Goal: Task Accomplishment & Management: Use online tool/utility

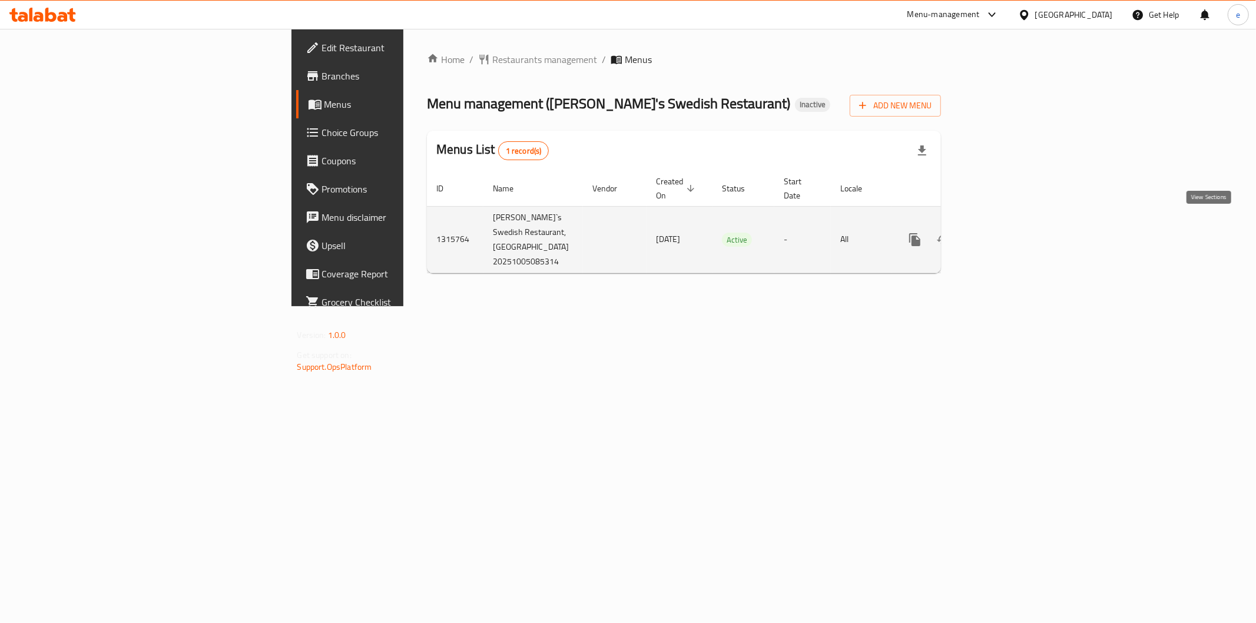
click at [1007, 233] on icon "enhanced table" at bounding box center [1000, 240] width 14 height 14
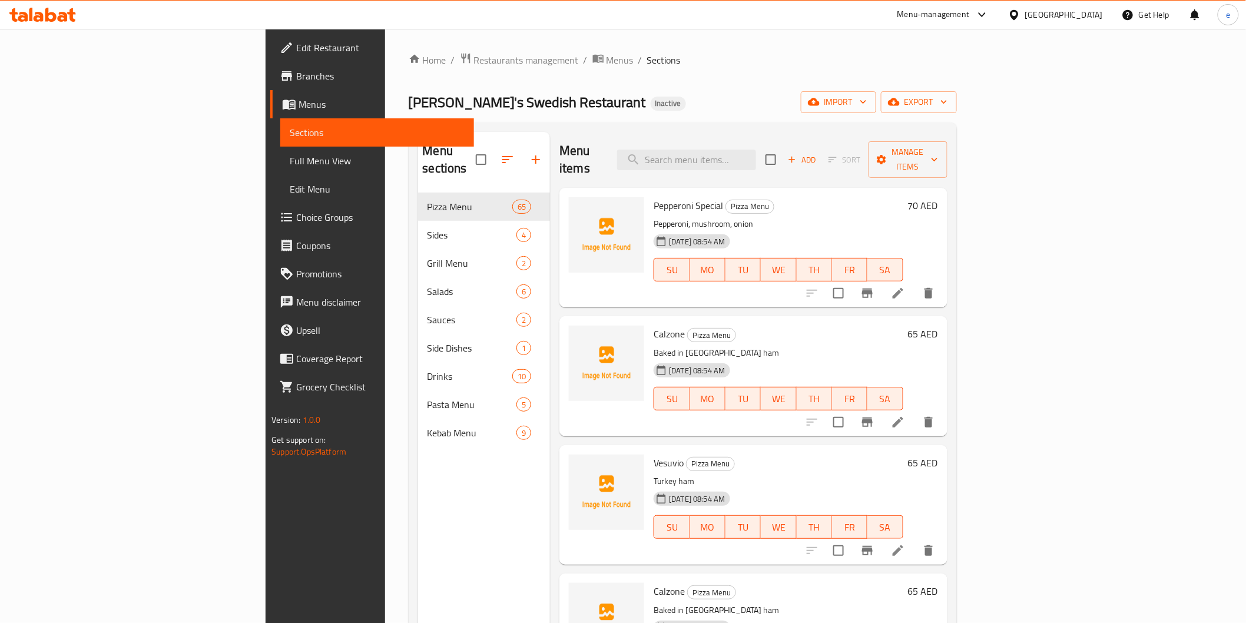
click at [296, 79] on span "Branches" at bounding box center [380, 76] width 168 height 14
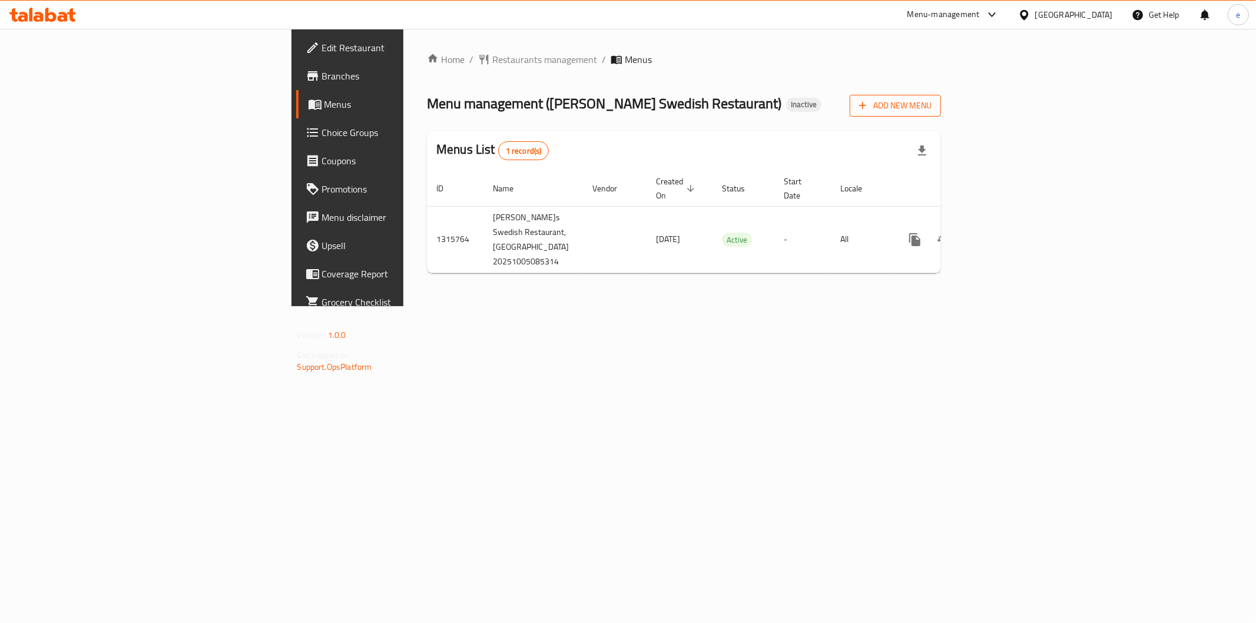
click at [931, 102] on span "Add New Menu" at bounding box center [895, 105] width 72 height 15
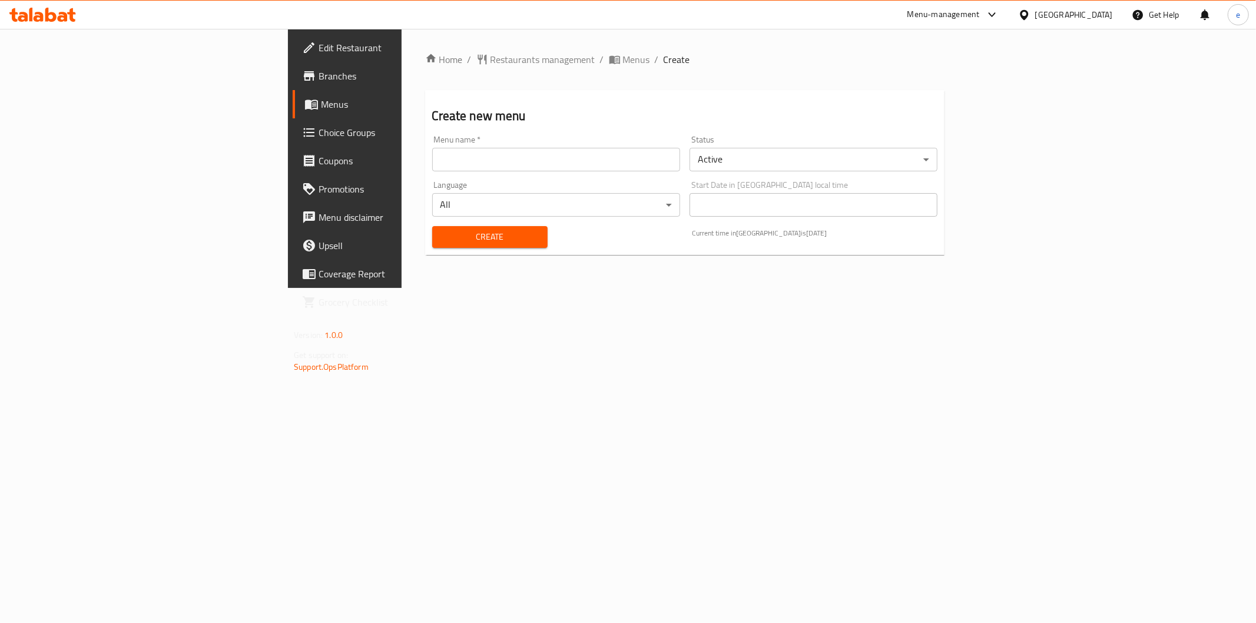
click at [660, 167] on input "text" at bounding box center [556, 160] width 248 height 24
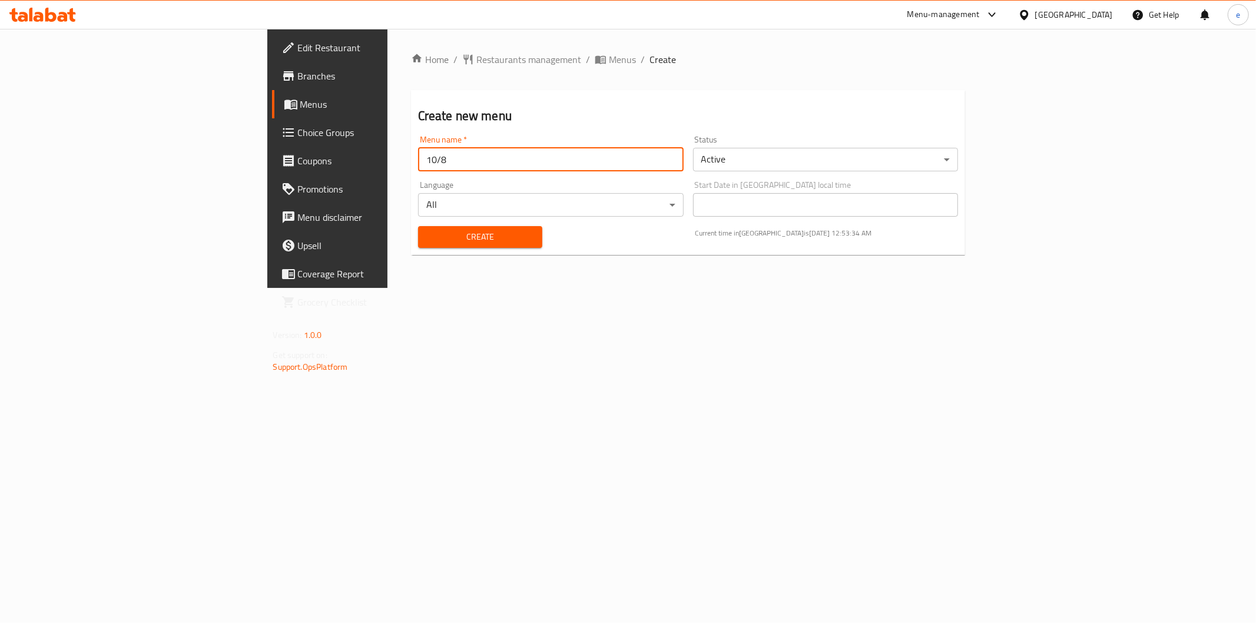
type input "10/8"
click at [427, 243] on span "Create" at bounding box center [479, 237] width 105 height 15
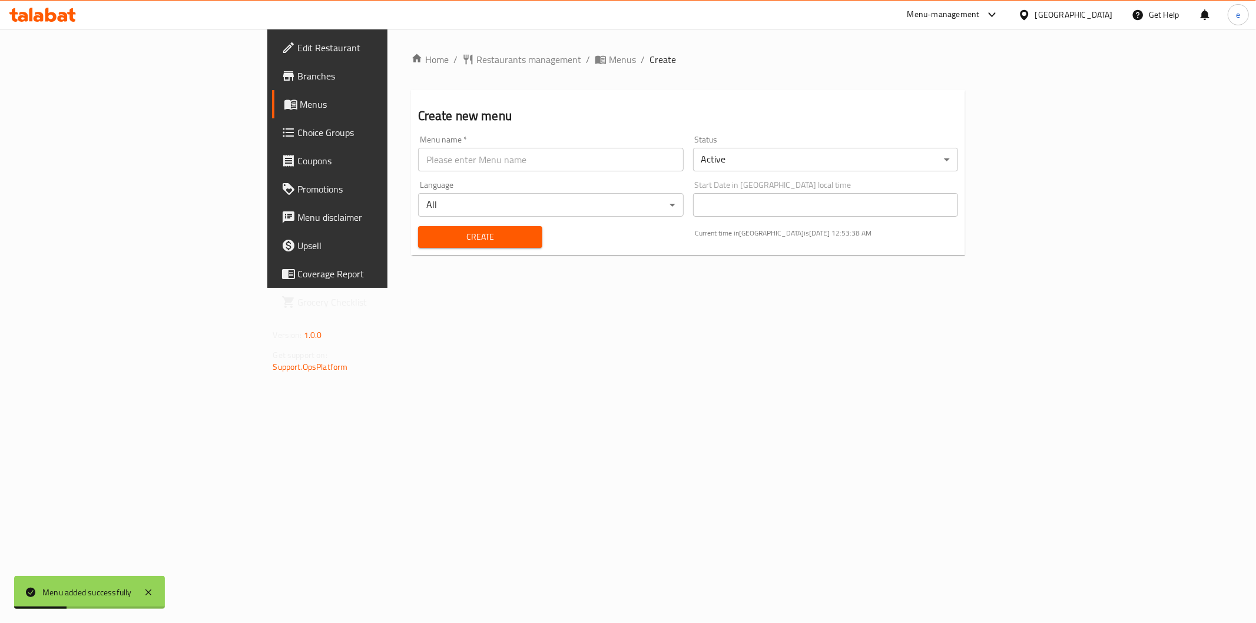
click at [300, 103] on span "Menus" at bounding box center [383, 104] width 167 height 14
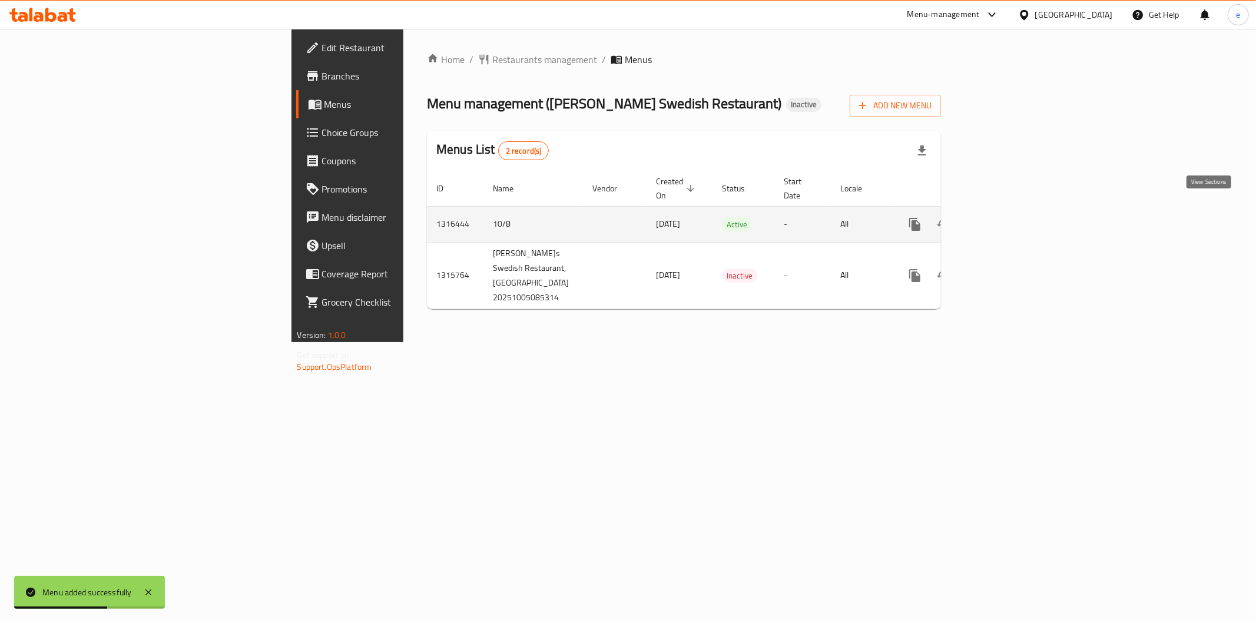
click at [1005, 219] on icon "enhanced table" at bounding box center [999, 224] width 11 height 11
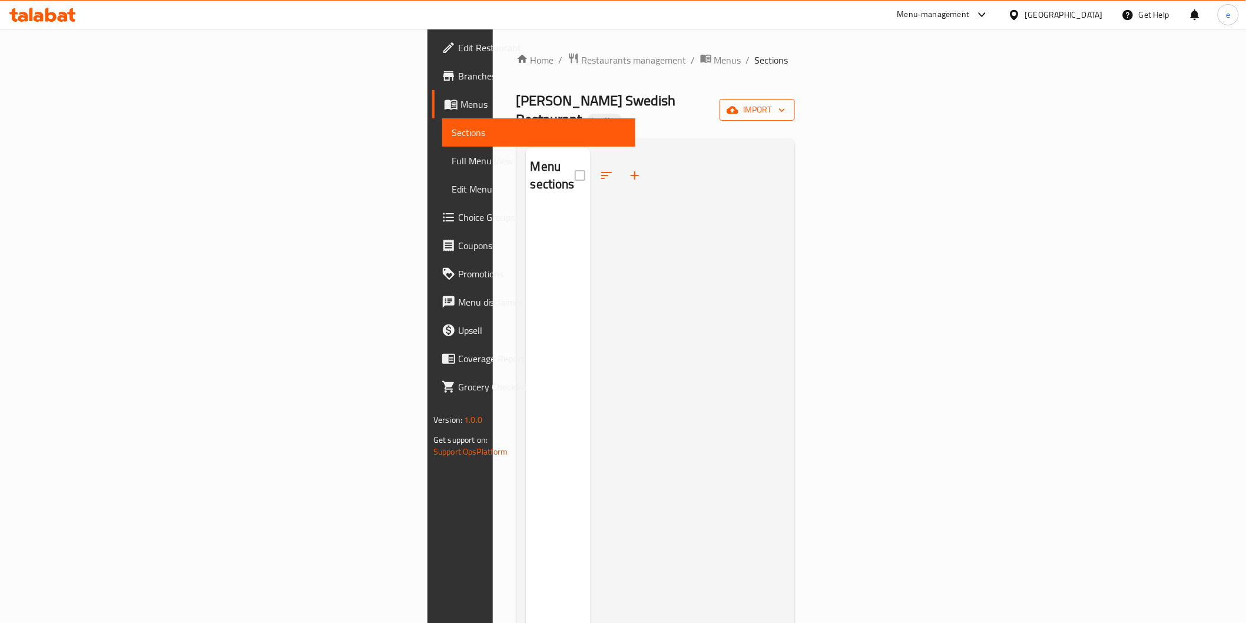
click at [738, 106] on icon "button" at bounding box center [732, 110] width 12 height 8
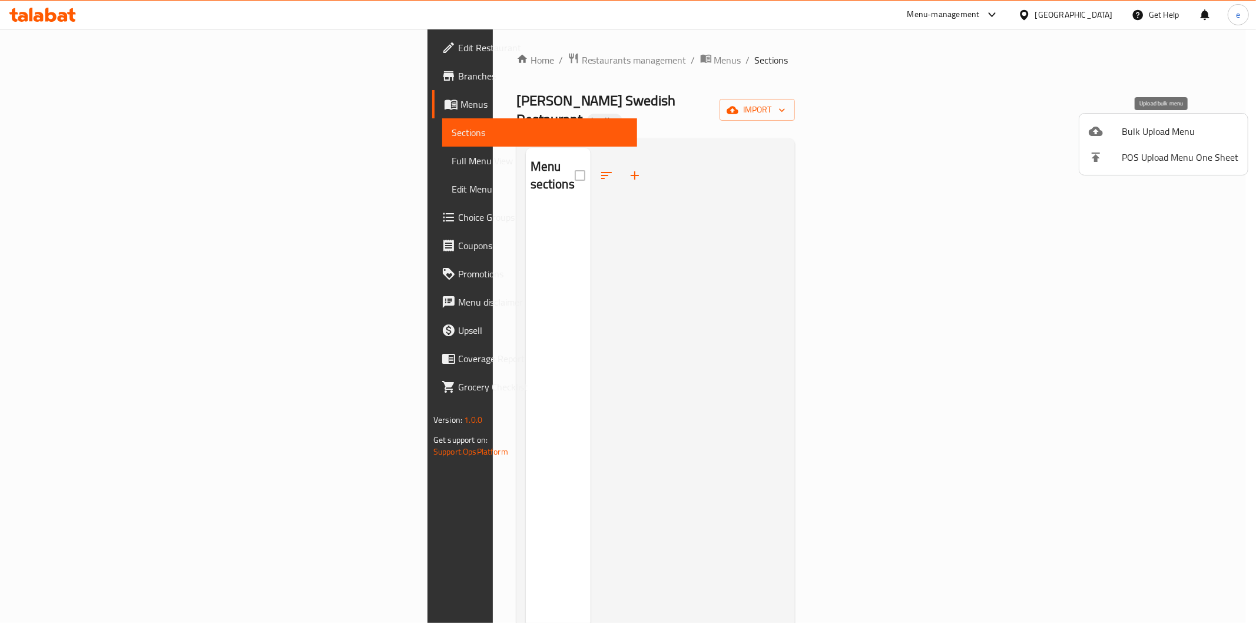
click at [1145, 135] on span "Bulk Upload Menu" at bounding box center [1179, 131] width 117 height 14
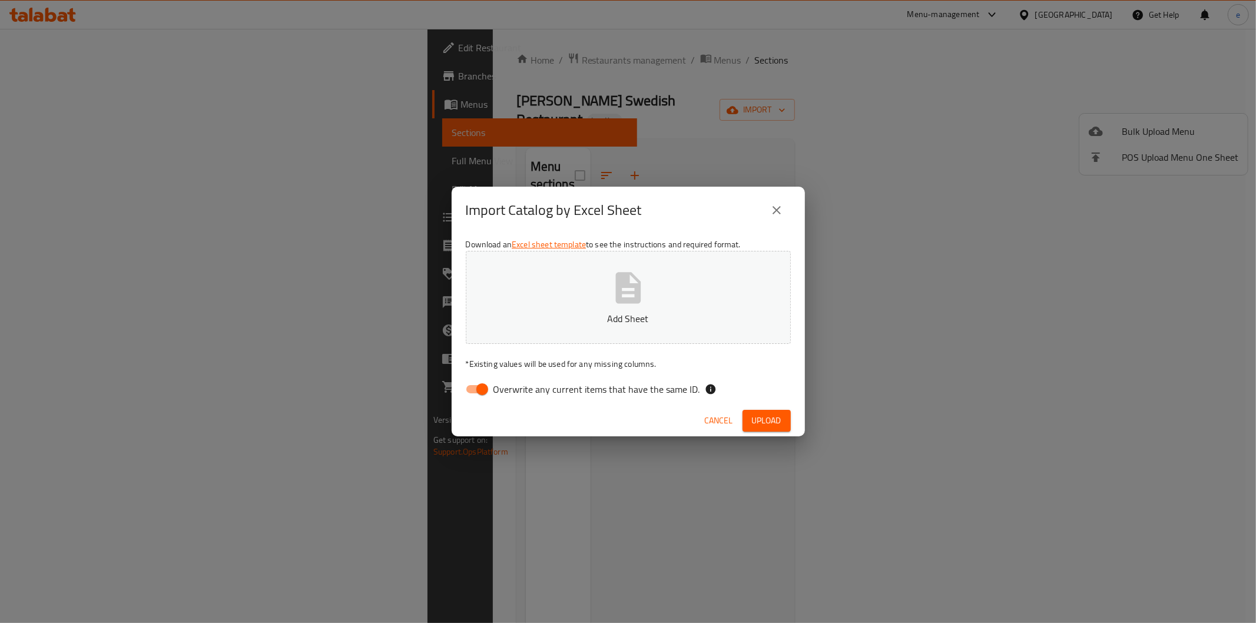
click at [483, 380] on input "Overwrite any current items that have the same ID." at bounding box center [482, 389] width 67 height 22
checkbox input "false"
click at [626, 297] on icon "button" at bounding box center [628, 288] width 38 height 38
click at [764, 419] on span "Upload" at bounding box center [766, 420] width 29 height 15
click at [773, 410] on button "Upload" at bounding box center [766, 421] width 48 height 22
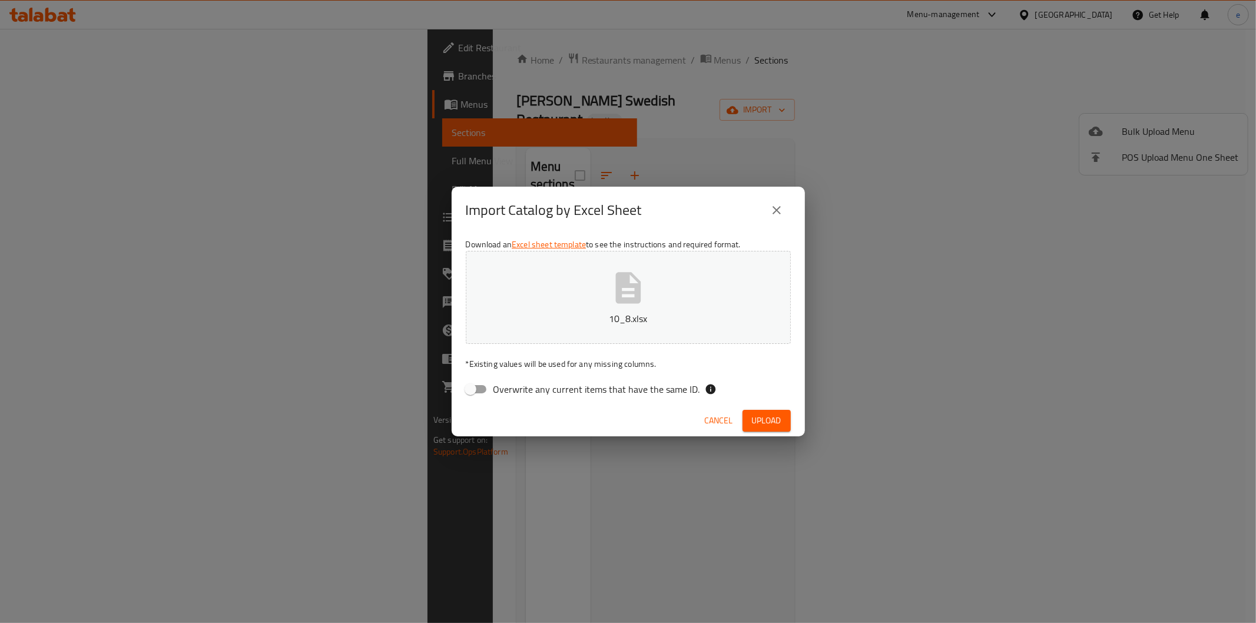
click at [662, 307] on button "10_8.xlsx" at bounding box center [628, 297] width 325 height 93
click at [764, 425] on span "Upload" at bounding box center [766, 420] width 29 height 15
click at [590, 304] on button "10_8 (2).xlsx" at bounding box center [628, 297] width 325 height 93
click at [782, 423] on button "Upload" at bounding box center [766, 421] width 48 height 22
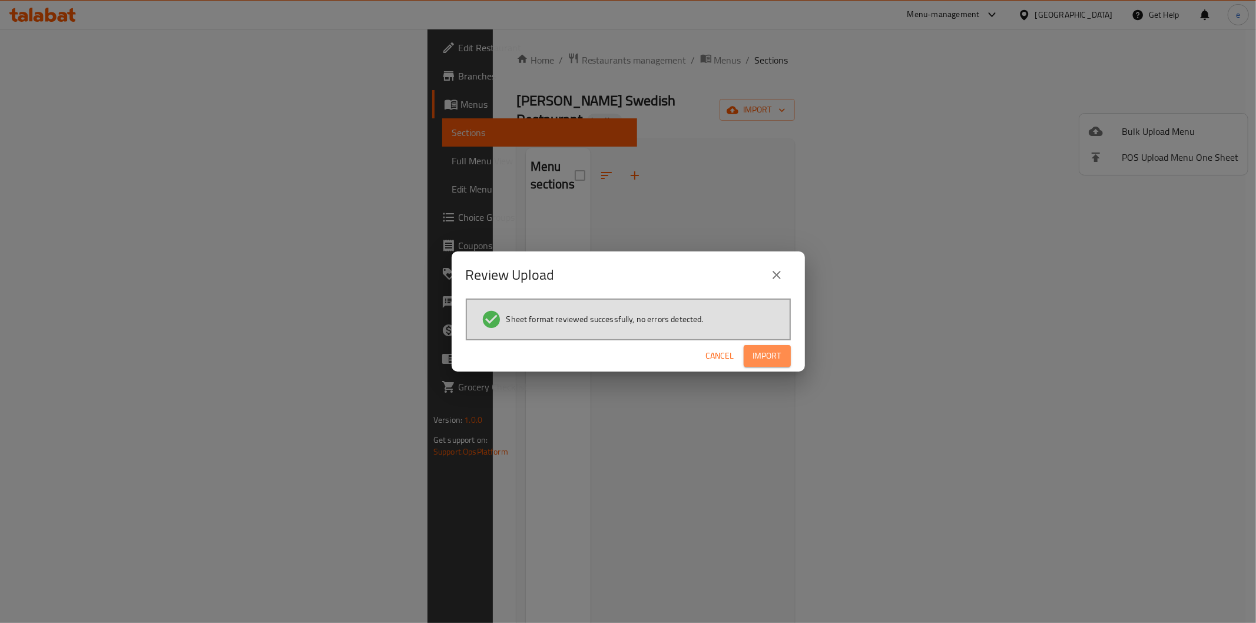
click at [761, 353] on span "Import" at bounding box center [767, 356] width 28 height 15
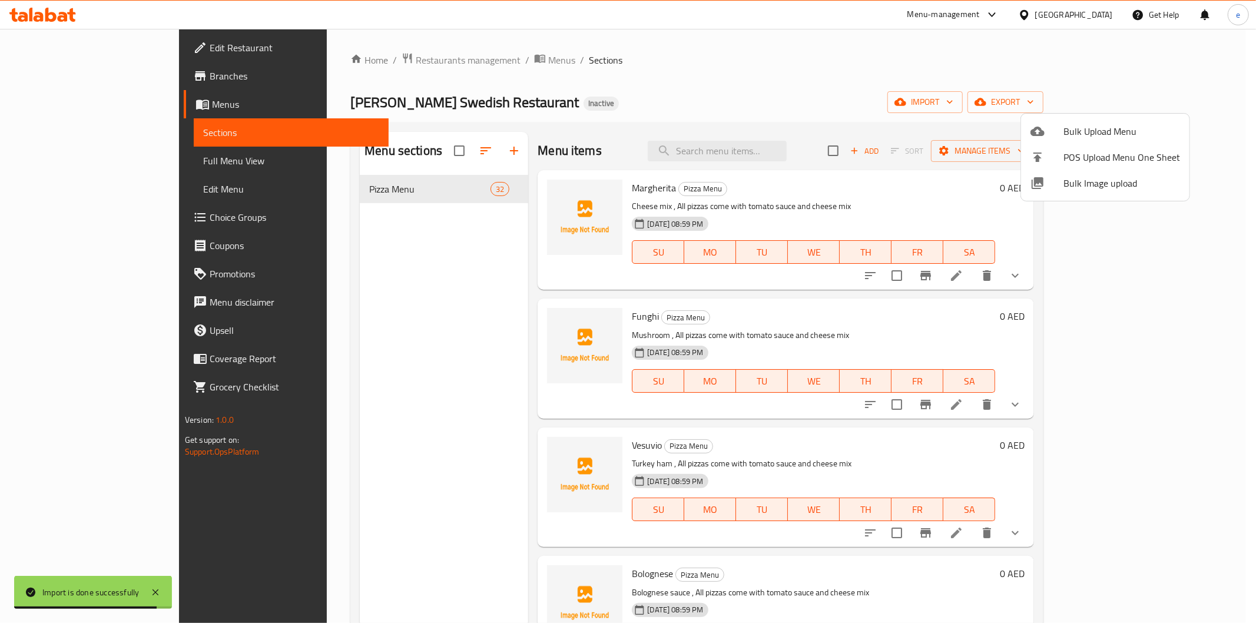
drag, startPoint x: 1204, startPoint y: 160, endPoint x: 1199, endPoint y: 196, distance: 36.3
click at [1199, 196] on div at bounding box center [628, 311] width 1256 height 623
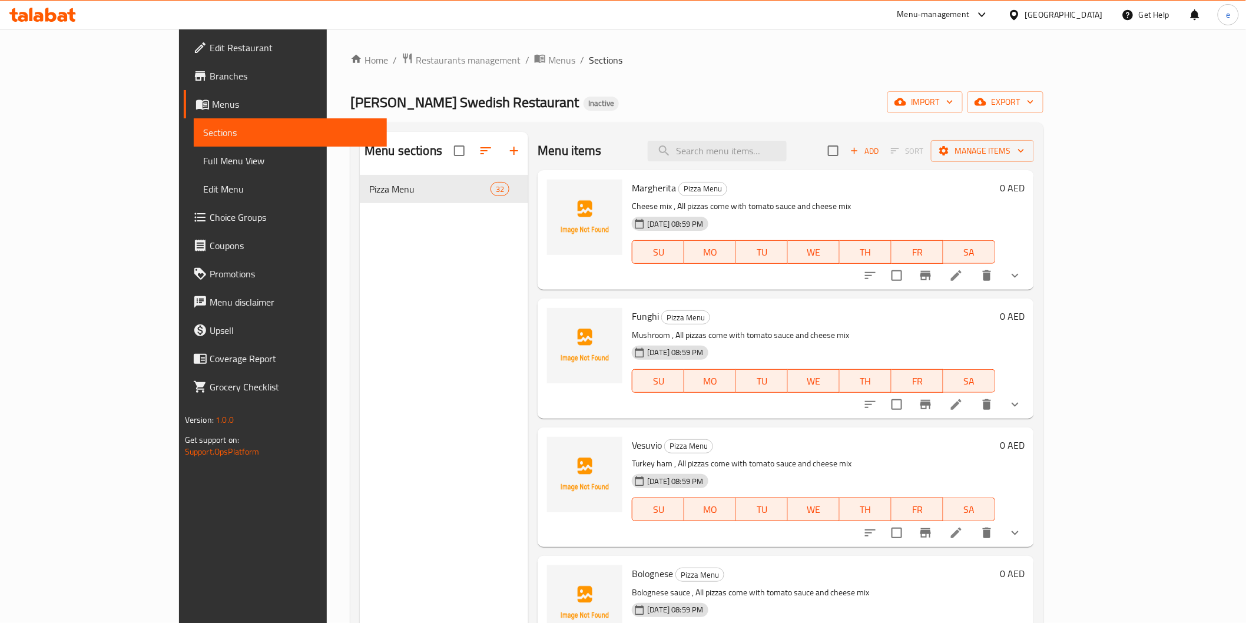
drag, startPoint x: 1203, startPoint y: 197, endPoint x: 1199, endPoint y: 257, distance: 60.2
click at [1034, 233] on div "Margherita Pizza Menu Cheese mix , All pizzas come with tomato sauce and cheese…" at bounding box center [785, 230] width 496 height 120
click at [203, 162] on span "Full Menu View" at bounding box center [290, 161] width 174 height 14
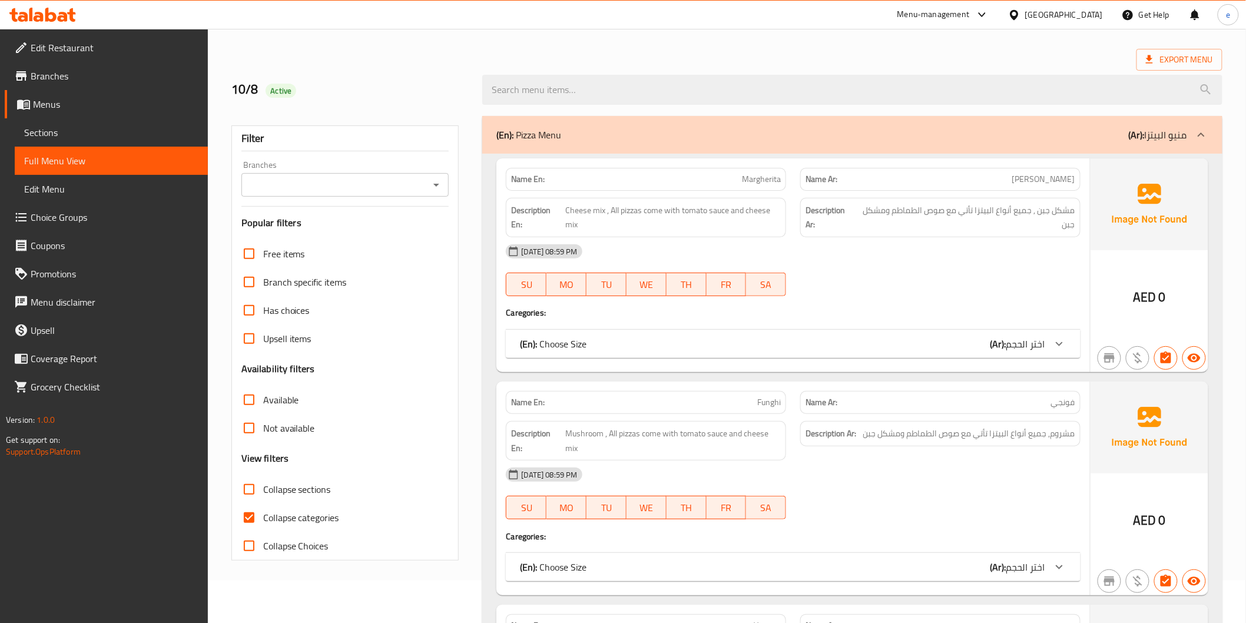
scroll to position [65, 0]
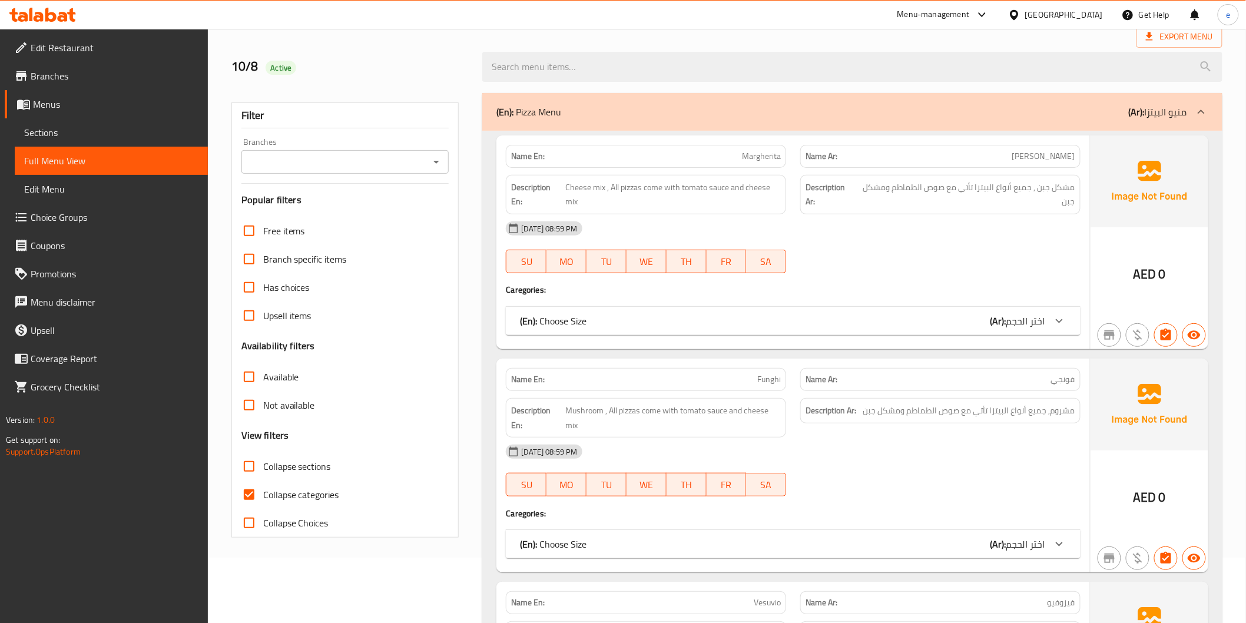
click at [253, 493] on input "Collapse categories" at bounding box center [249, 494] width 28 height 28
checkbox input "false"
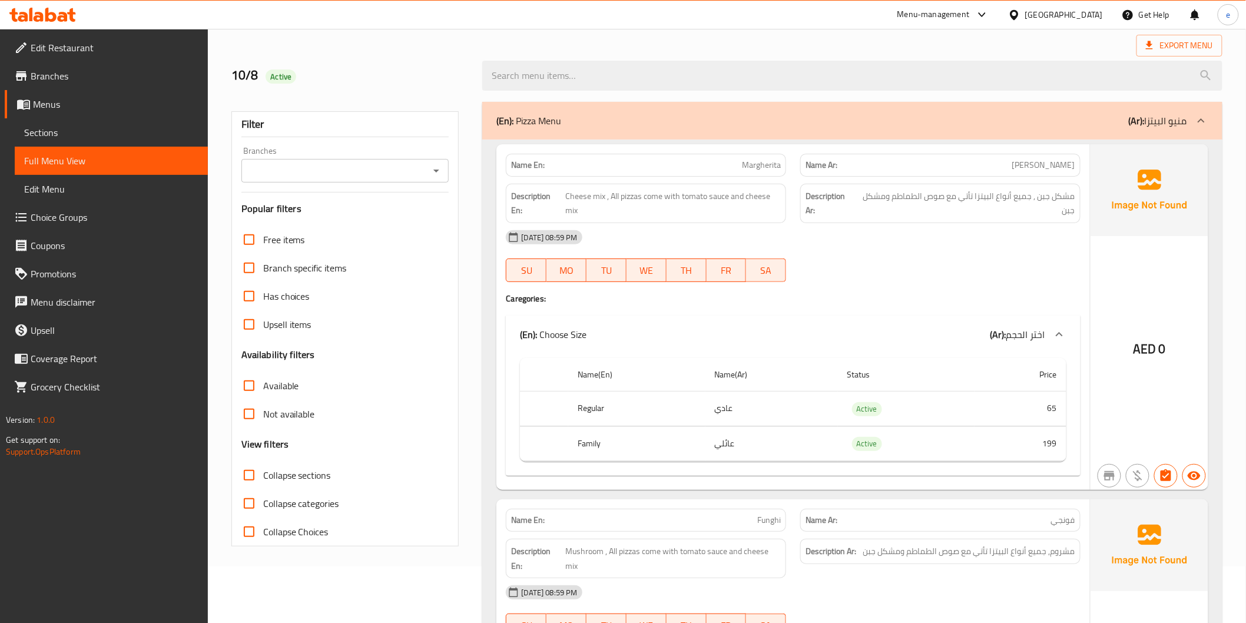
scroll to position [0, 0]
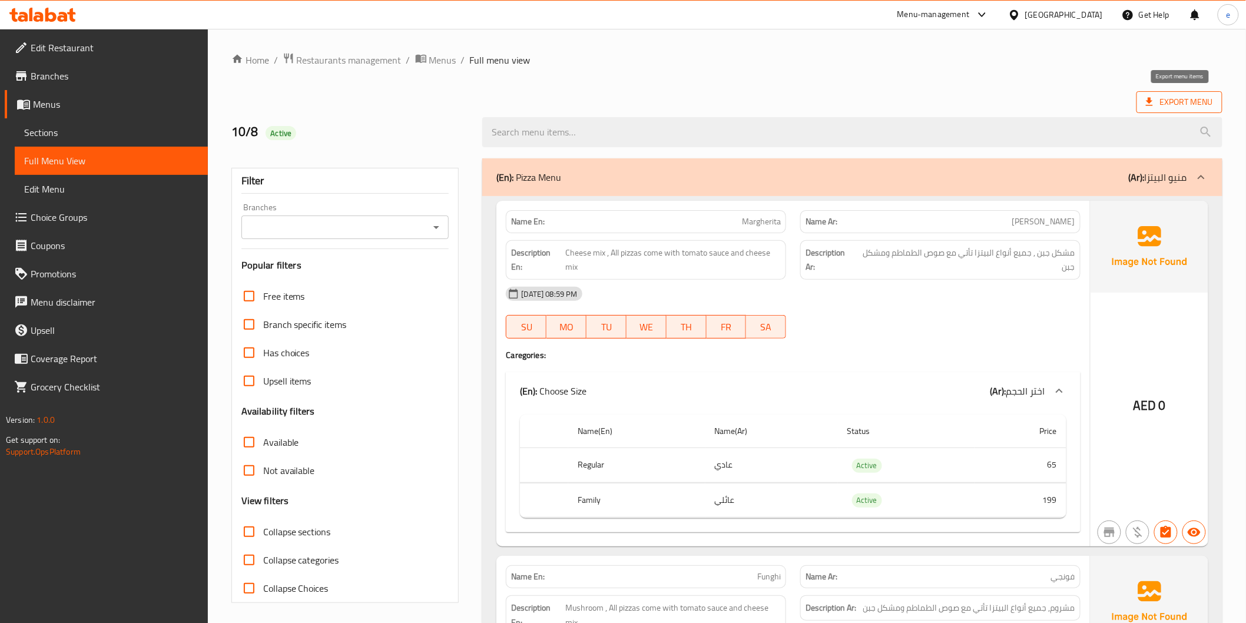
click at [1197, 98] on span "Export Menu" at bounding box center [1179, 102] width 67 height 15
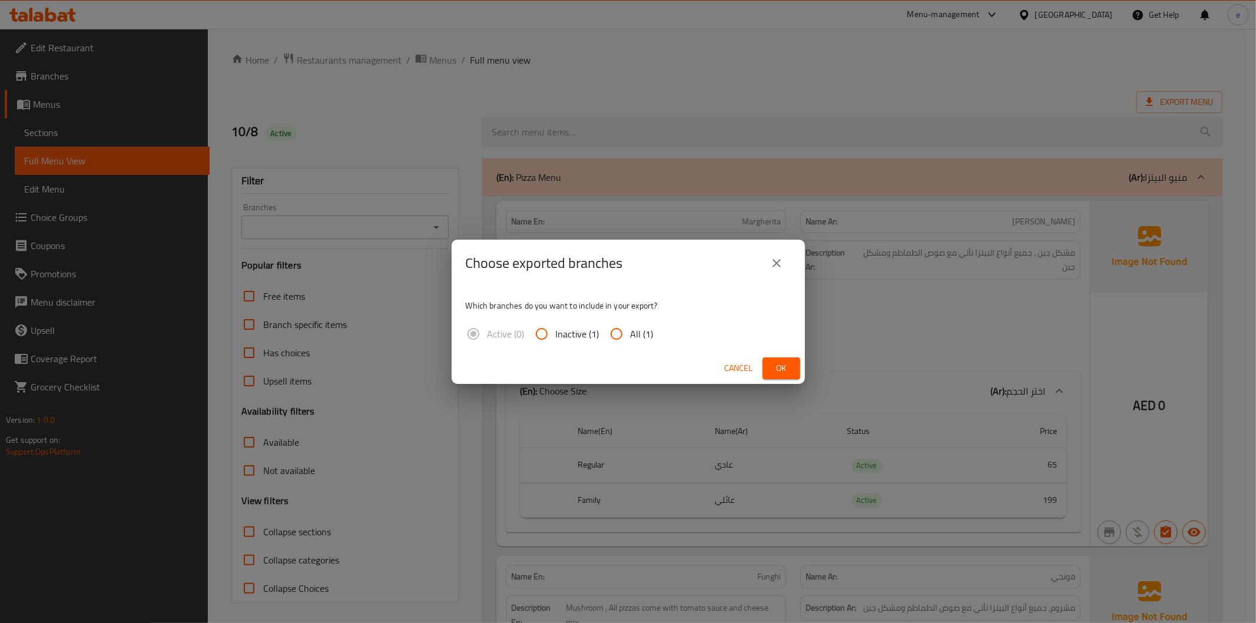
click at [626, 322] on input "All (1)" at bounding box center [616, 334] width 28 height 28
radio input "true"
click at [778, 364] on span "Ok" at bounding box center [781, 368] width 19 height 15
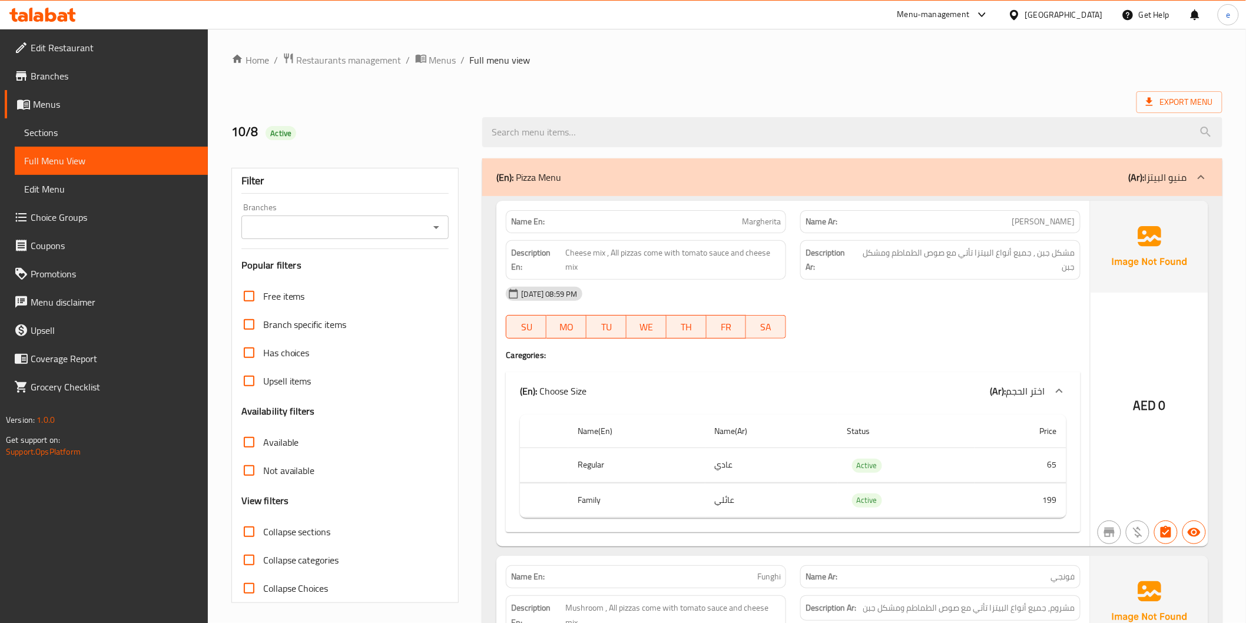
click at [790, 62] on ol "Home / Restaurants management / Menus / Full menu view" at bounding box center [726, 59] width 991 height 15
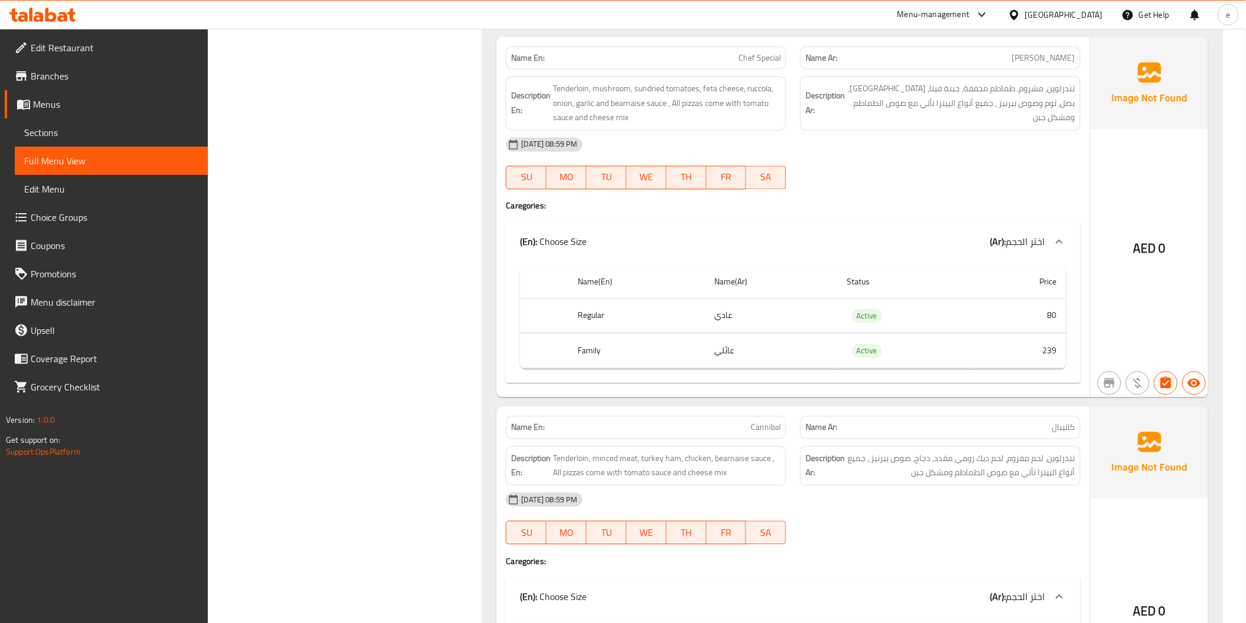
scroll to position [8262, 0]
